Goal: Task Accomplishment & Management: Use online tool/utility

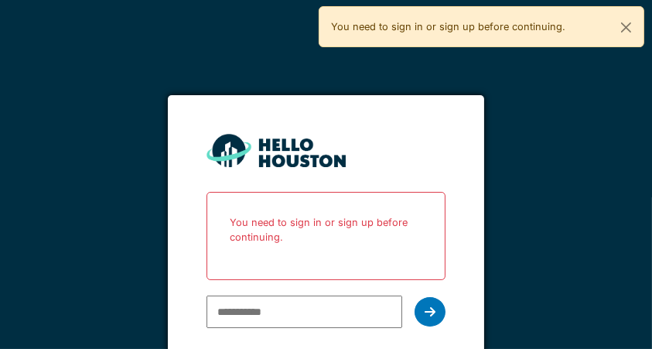
type input "**********"
click at [427, 325] on div at bounding box center [429, 311] width 31 height 29
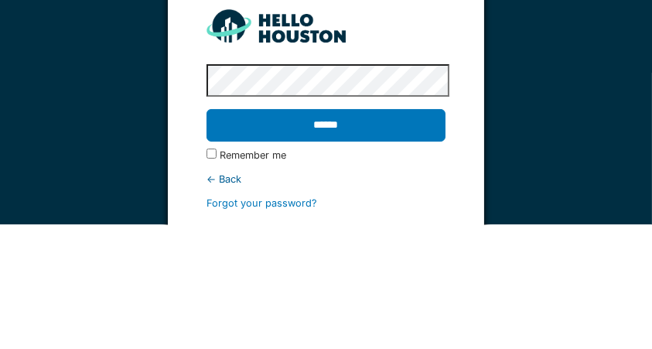
click at [410, 266] on input "******" at bounding box center [325, 249] width 239 height 32
